Goal: Obtain resource: Download file/media

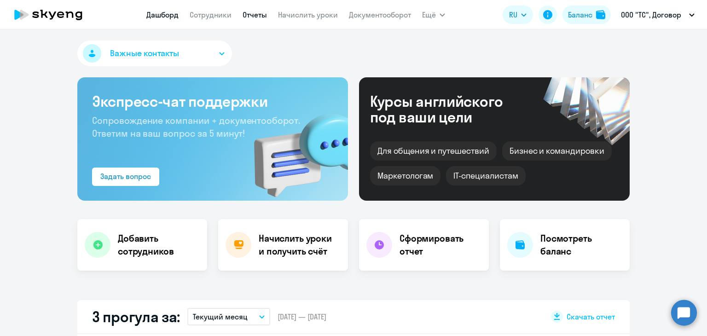
click at [258, 12] on link "Отчеты" at bounding box center [255, 14] width 24 height 9
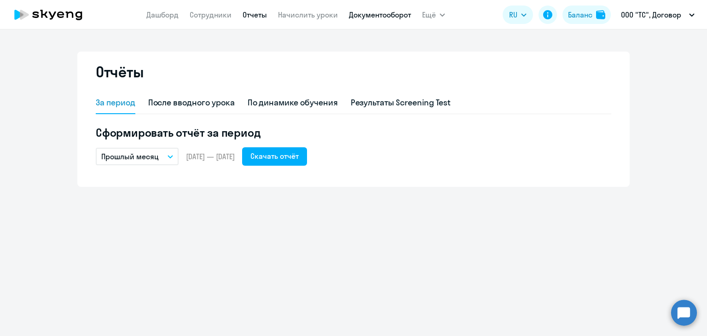
click at [376, 13] on link "Документооборот" at bounding box center [380, 14] width 62 height 9
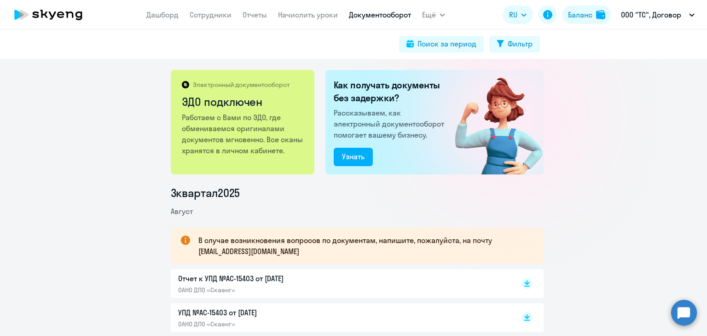
click at [197, 310] on p "УПД №AC-15403 от 31.08.2025" at bounding box center [274, 312] width 193 height 11
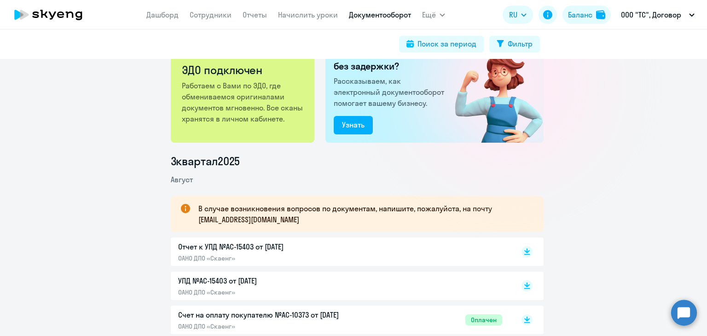
scroll to position [92, 0]
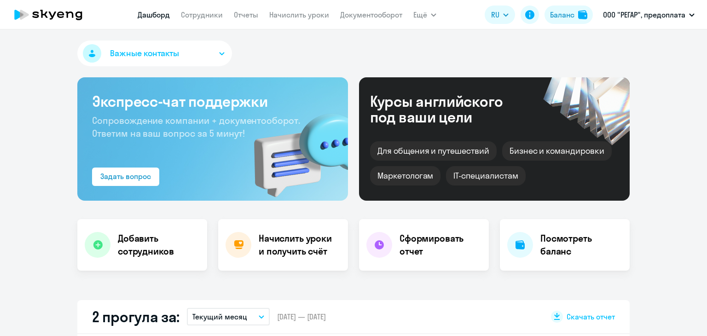
select select "30"
